Goal: Transaction & Acquisition: Purchase product/service

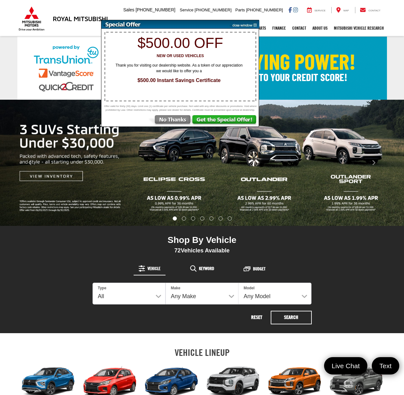
click at [255, 24] on img at bounding box center [243, 24] width 32 height 9
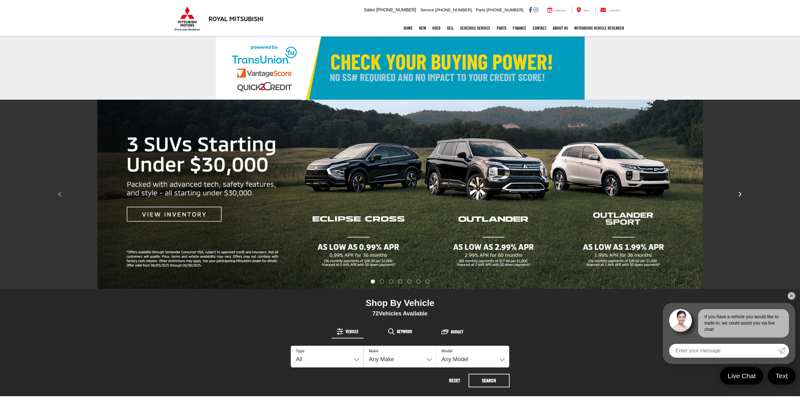
click at [403, 194] on icon "Click to view next picture." at bounding box center [740, 194] width 4 height 6
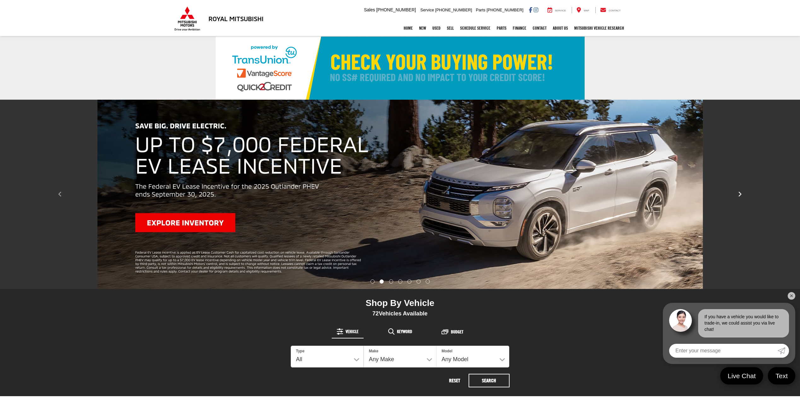
click at [403, 194] on icon "Click to view next picture." at bounding box center [740, 194] width 4 height 6
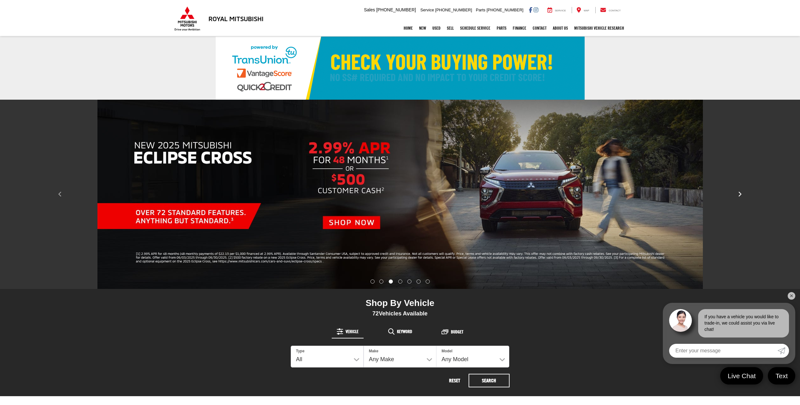
click at [403, 194] on icon "Click to view next picture." at bounding box center [740, 194] width 4 height 6
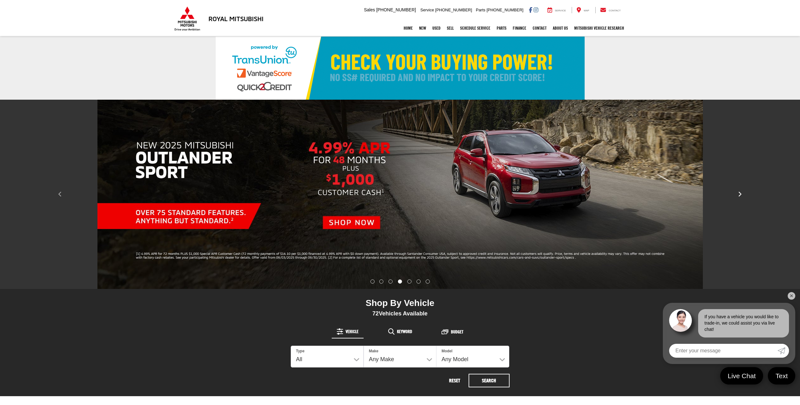
click at [403, 194] on icon "Click to view next picture." at bounding box center [740, 194] width 4 height 6
click at [403, 197] on icon "Click to view next picture." at bounding box center [740, 194] width 4 height 6
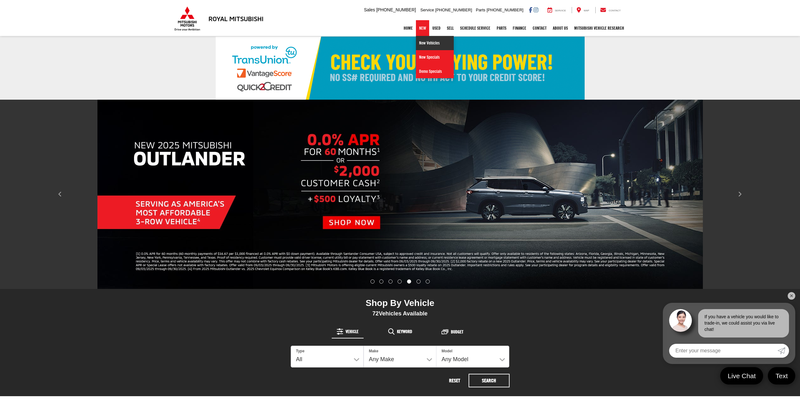
click at [403, 45] on link "New Vehicles" at bounding box center [435, 43] width 38 height 14
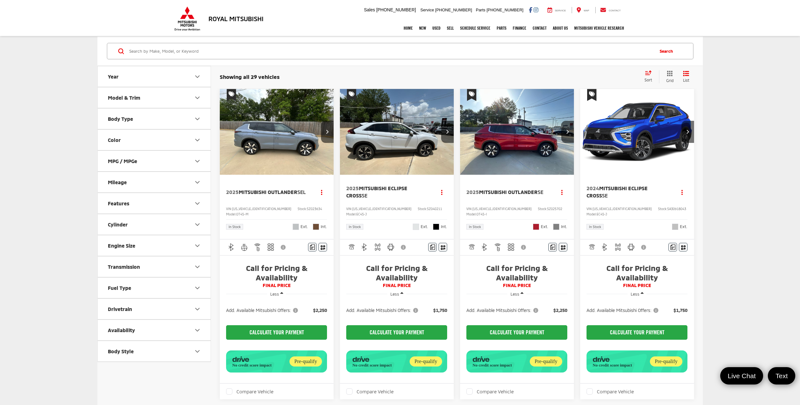
click at [526, 136] on img "2025 Mitsubishi Outlander SE 0" at bounding box center [517, 132] width 115 height 86
